Goal: Task Accomplishment & Management: Manage account settings

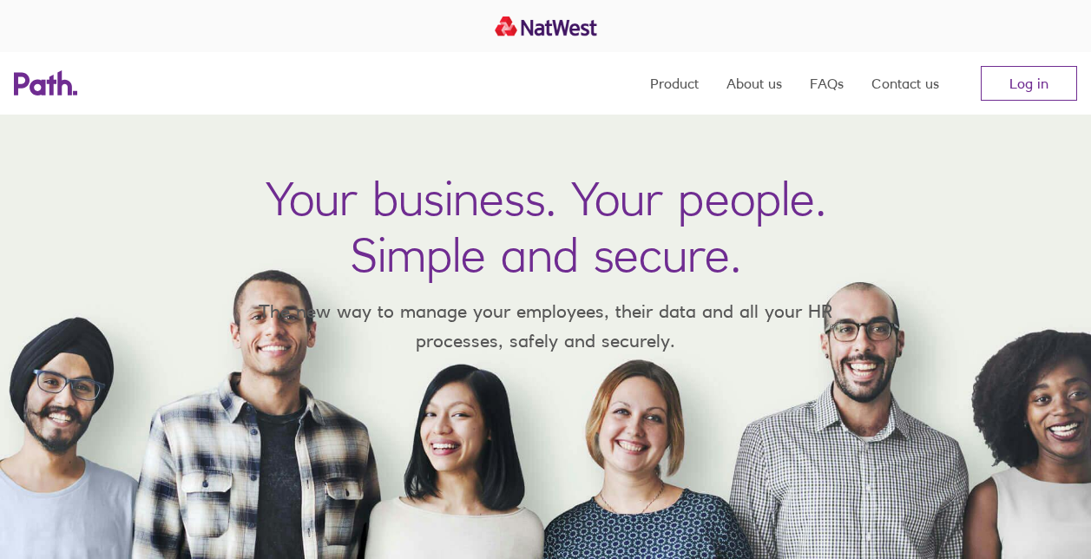
click at [1033, 91] on link "Log in" at bounding box center [1029, 83] width 96 height 35
click at [1019, 80] on link "Log in" at bounding box center [1029, 83] width 96 height 35
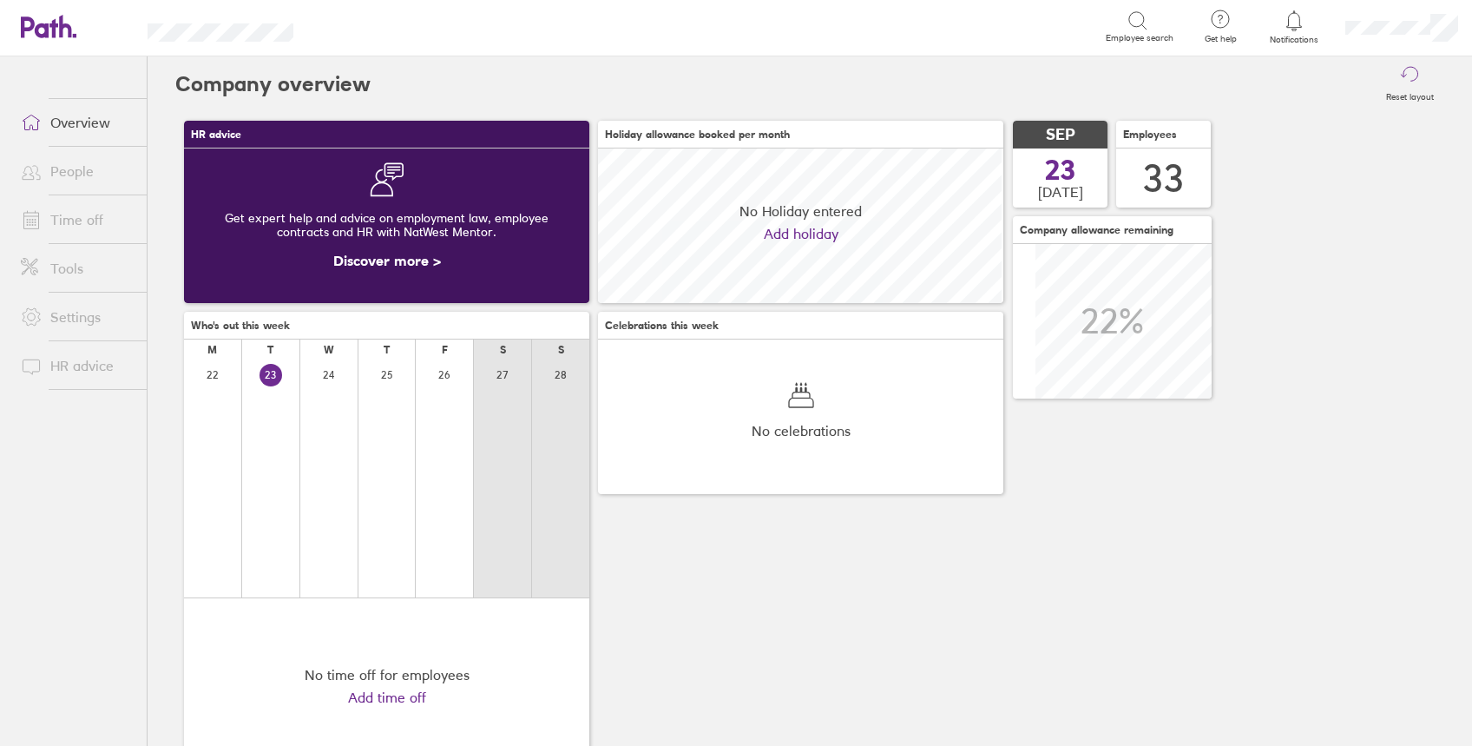
scroll to position [154, 405]
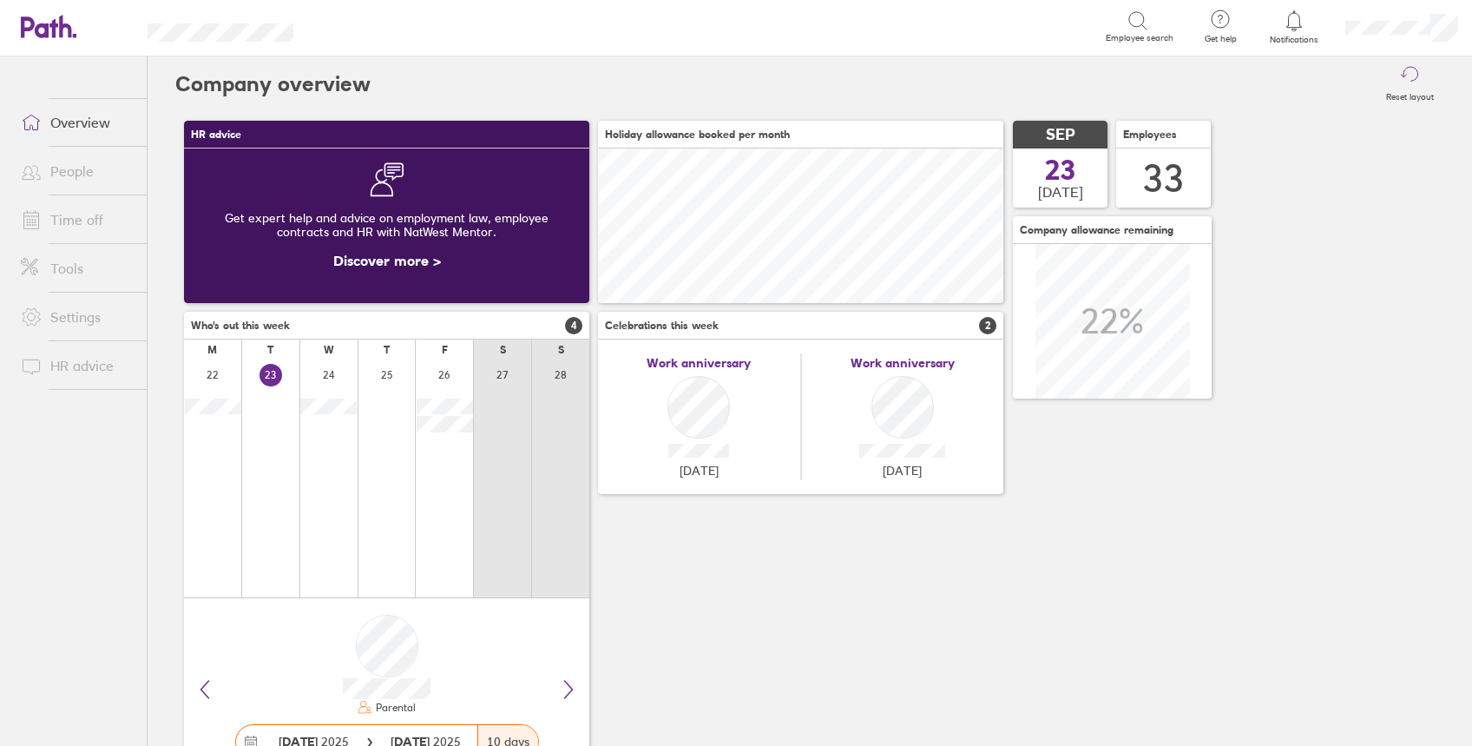
click at [74, 223] on link "Time off" at bounding box center [77, 219] width 140 height 35
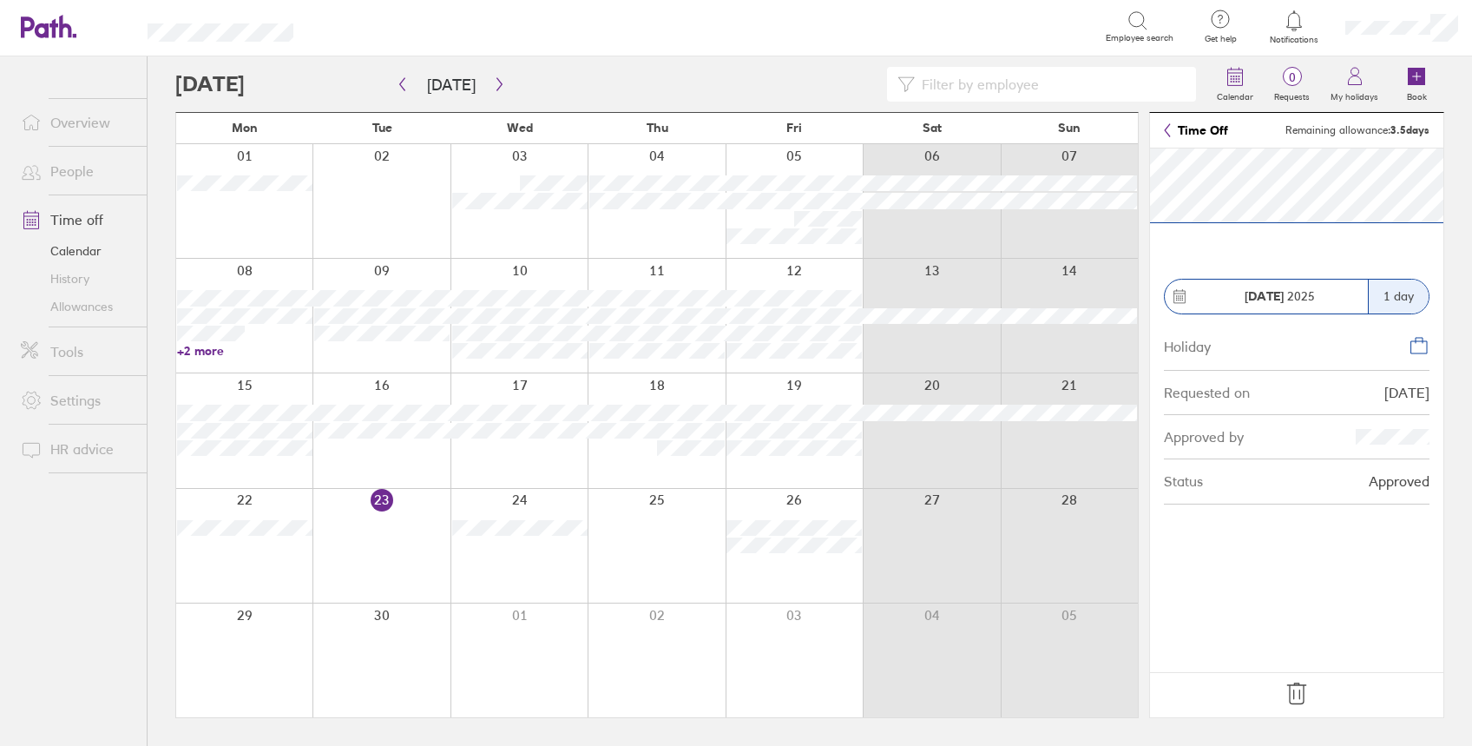
click at [1293, 696] on icon at bounding box center [1297, 693] width 18 height 21
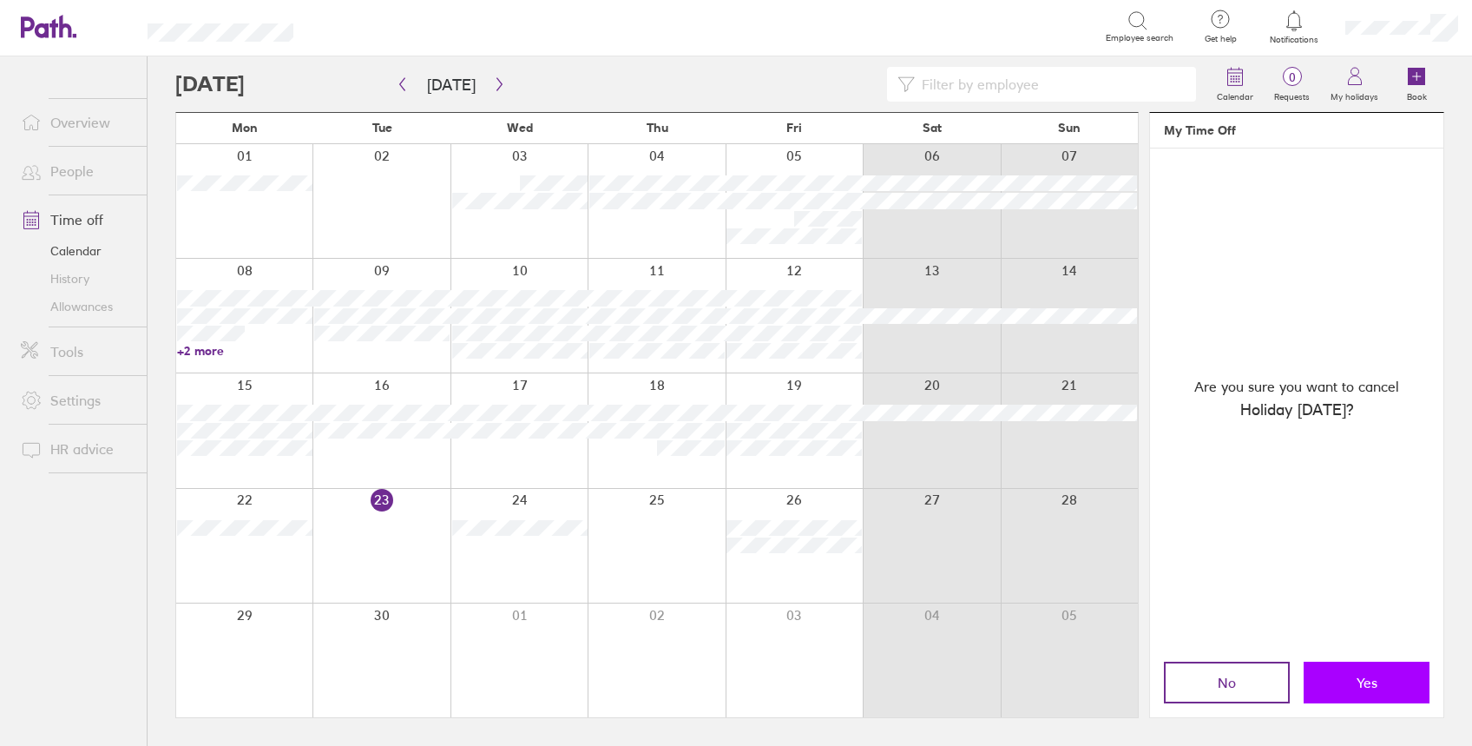
click at [1333, 682] on button "Yes" at bounding box center [1367, 682] width 126 height 42
